Goal: Information Seeking & Learning: Compare options

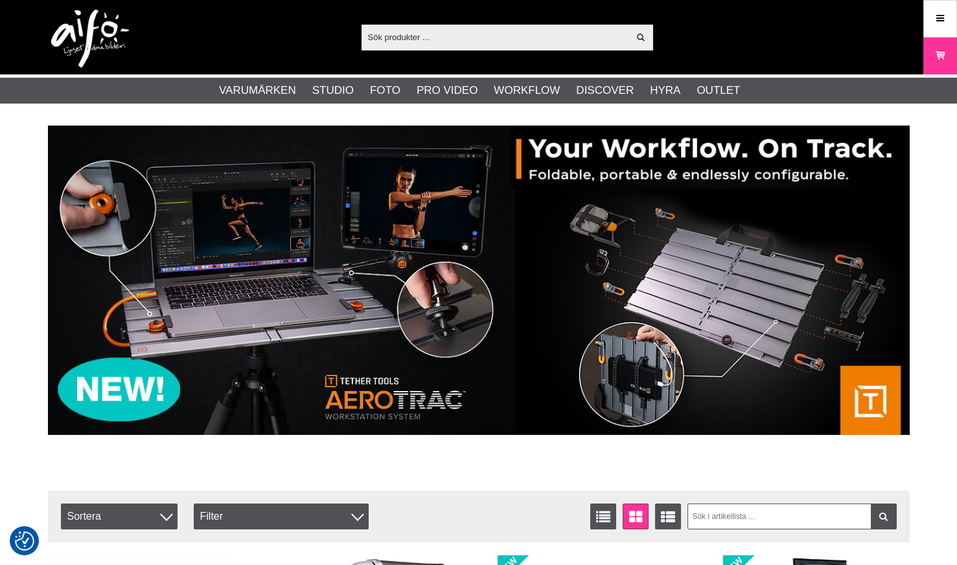
type input "B+W FILTER 67MM ORANGE MRC BASIC"
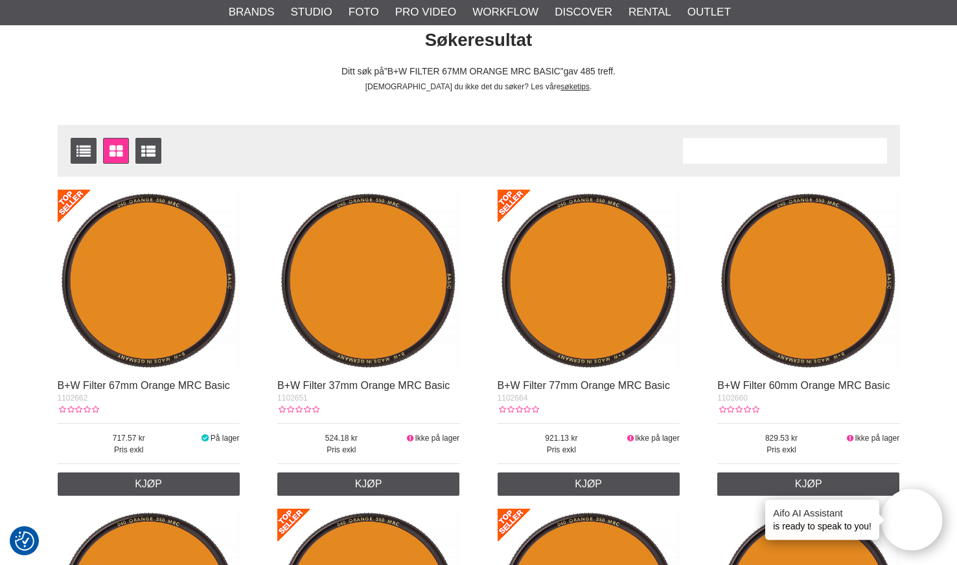
scroll to position [111, 0]
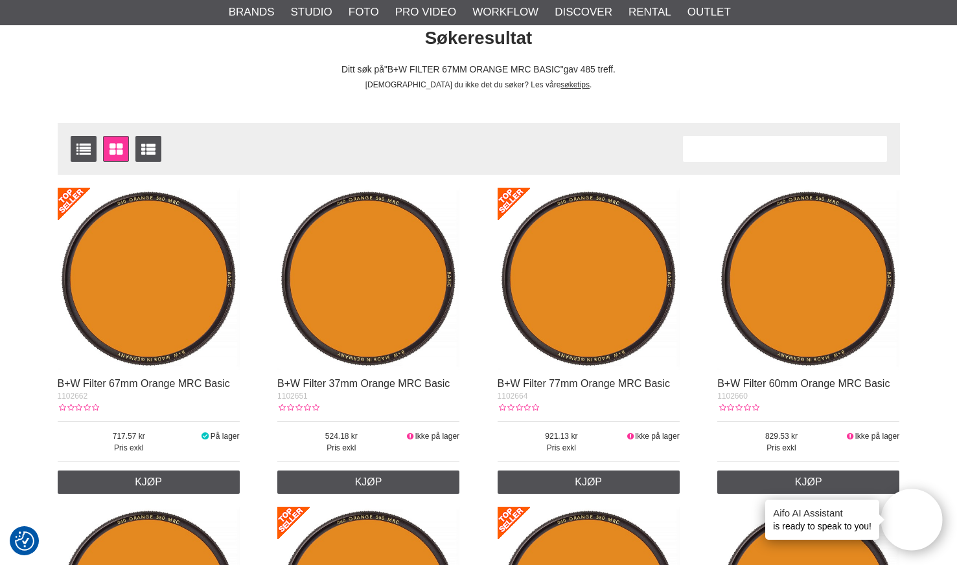
click at [169, 255] on img at bounding box center [149, 279] width 182 height 182
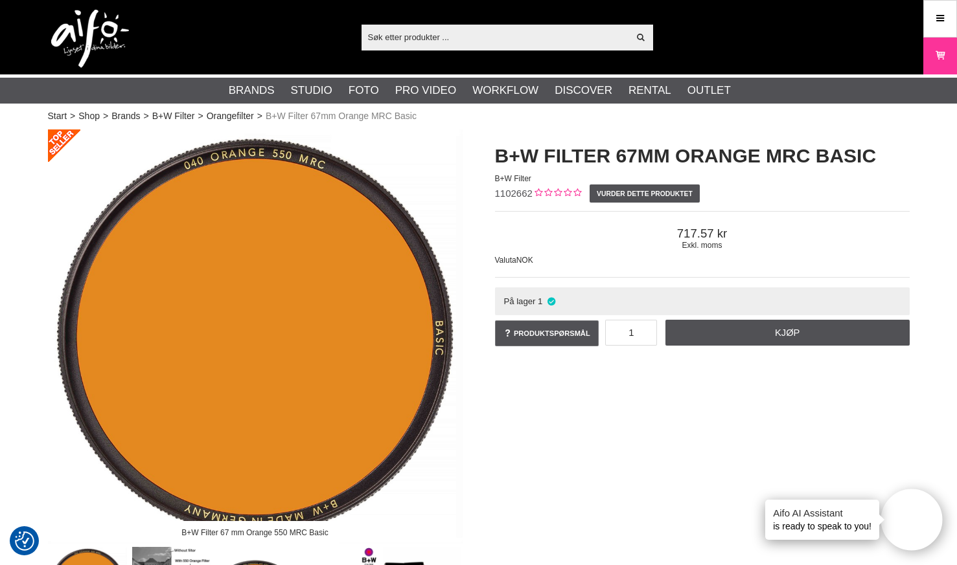
click at [460, 38] on input "text" at bounding box center [495, 36] width 268 height 19
paste input "er 67 mm Red Light 590 MRC Basic"
type input "er 67 mm Red Light 590 MRC Basic"
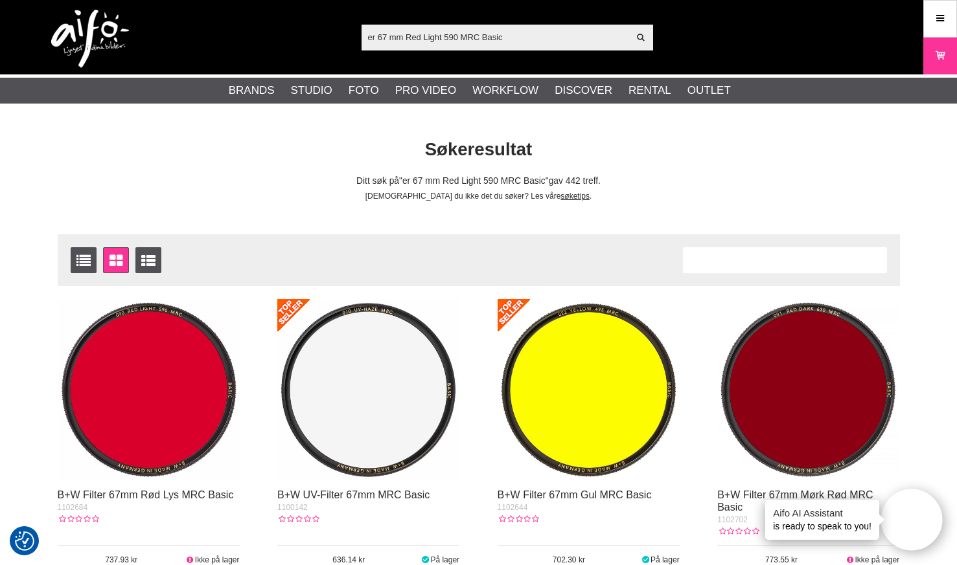
click at [179, 385] on img at bounding box center [149, 390] width 182 height 182
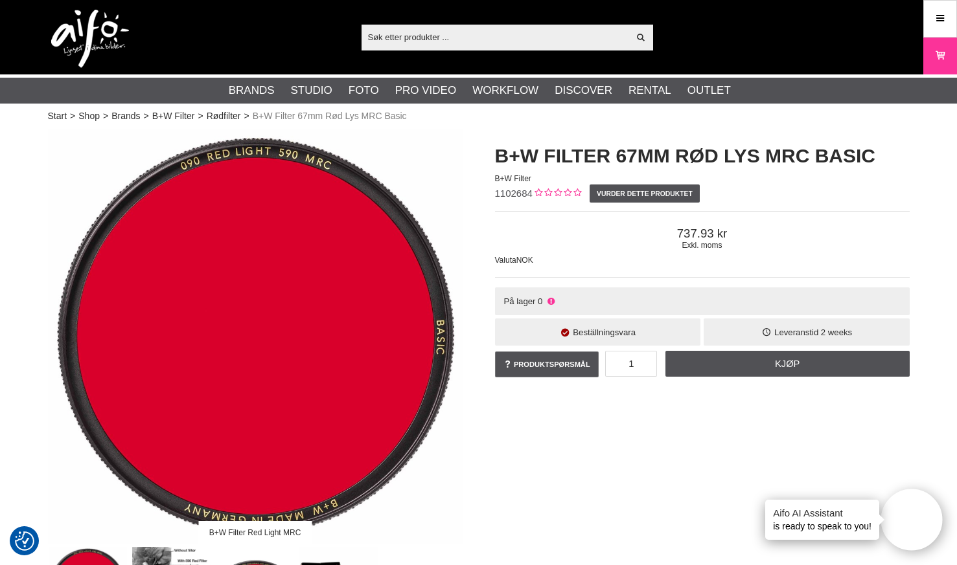
click at [420, 36] on input "text" at bounding box center [495, 36] width 268 height 19
paste input "B+W Filter 77 mm Red Light 590 MRC Basic"
type input "B+W Filter 77 mm Red Light 590 MRC Basic"
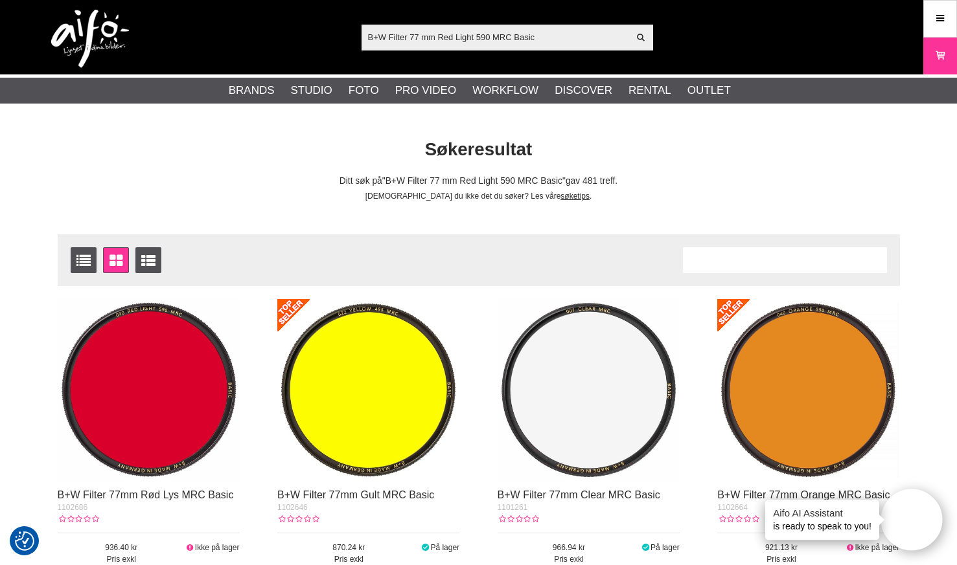
click at [178, 402] on img at bounding box center [149, 390] width 182 height 182
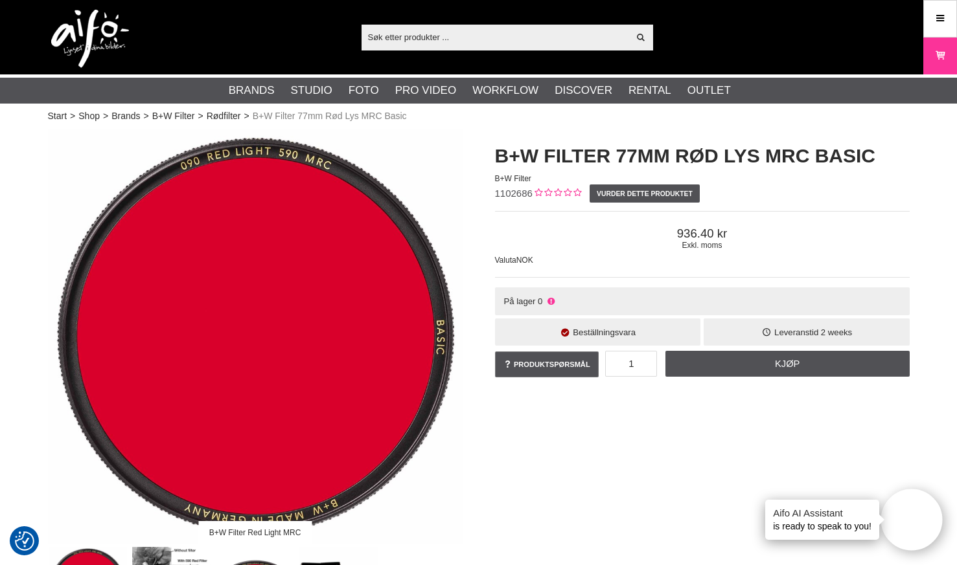
click at [431, 29] on input "text" at bounding box center [495, 36] width 268 height 19
paste input "B+W FILTER 67MM GUL MRC BASIC"
type input "B+W FILTER 67MM GUL MRC BASIC"
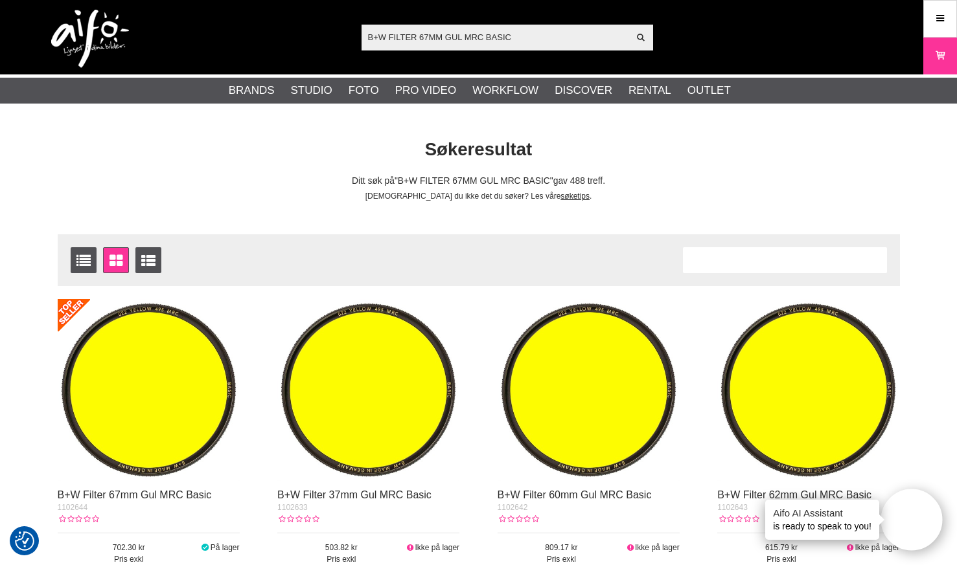
click at [189, 405] on img at bounding box center [149, 390] width 182 height 182
